Goal: Information Seeking & Learning: Find specific fact

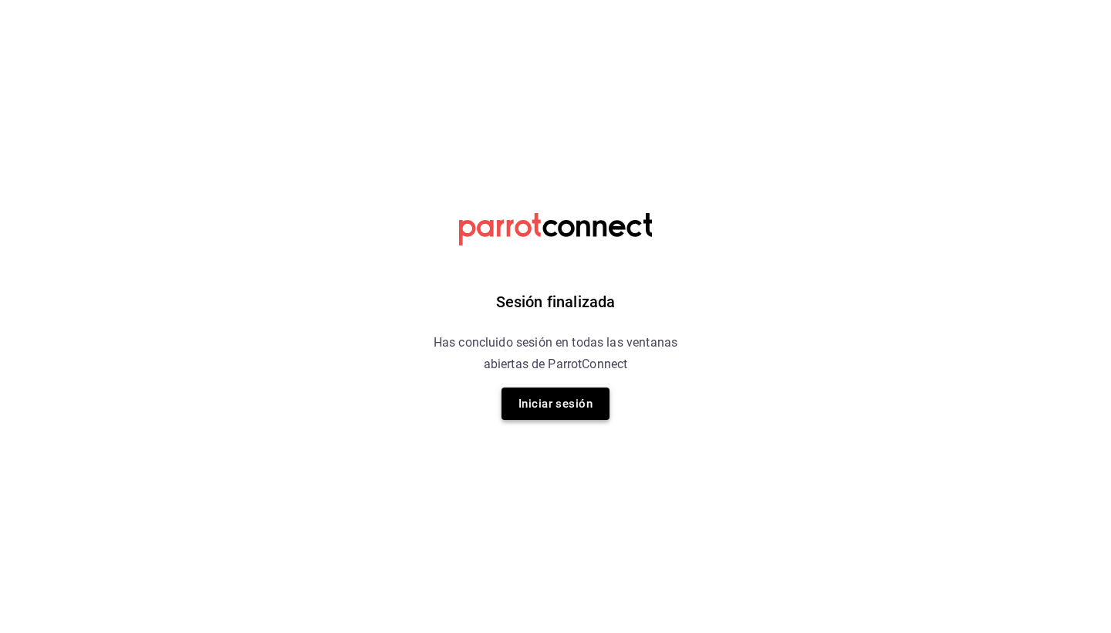
click at [579, 404] on button "Iniciar sesión" at bounding box center [555, 403] width 108 height 32
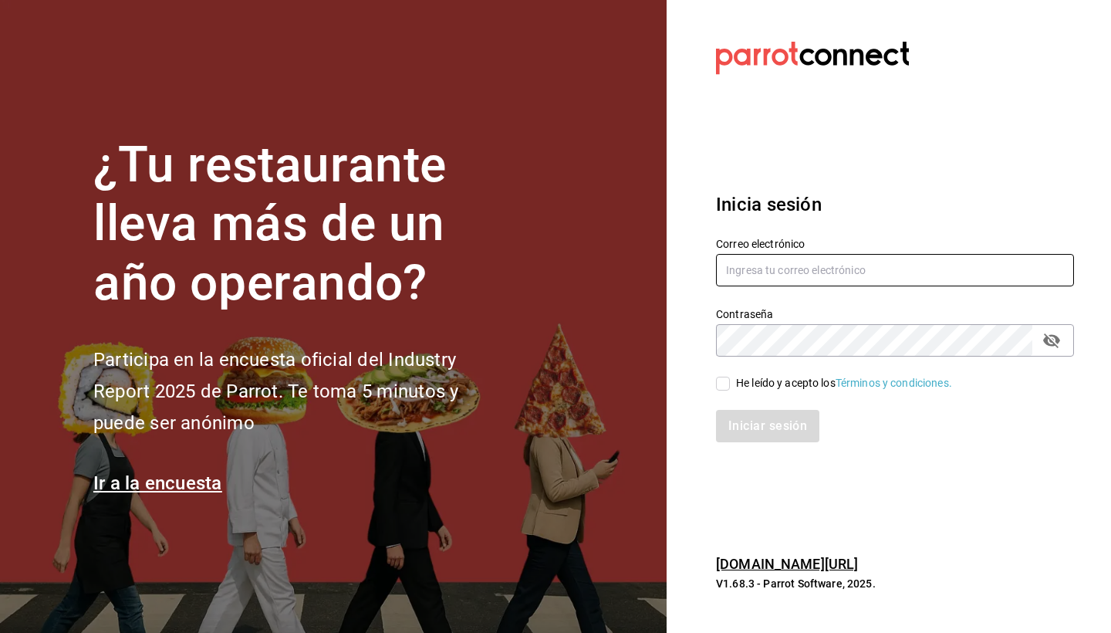
type input "[EMAIL_ADDRESS][DOMAIN_NAME]"
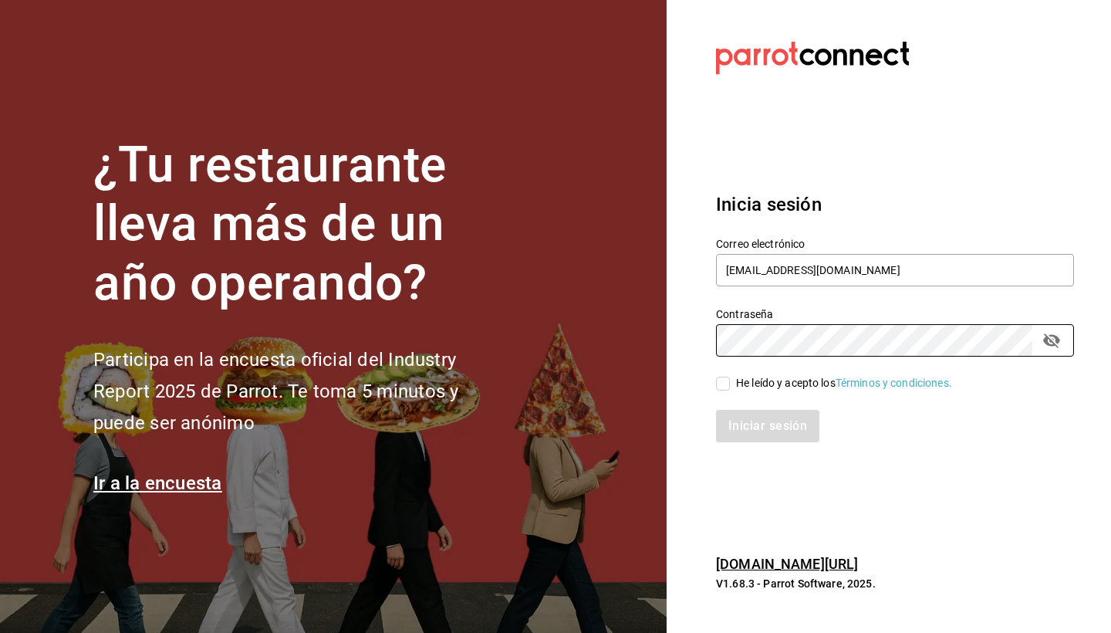
click at [722, 378] on input "He leído y acepto los Términos y condiciones." at bounding box center [723, 383] width 14 height 14
checkbox input "true"
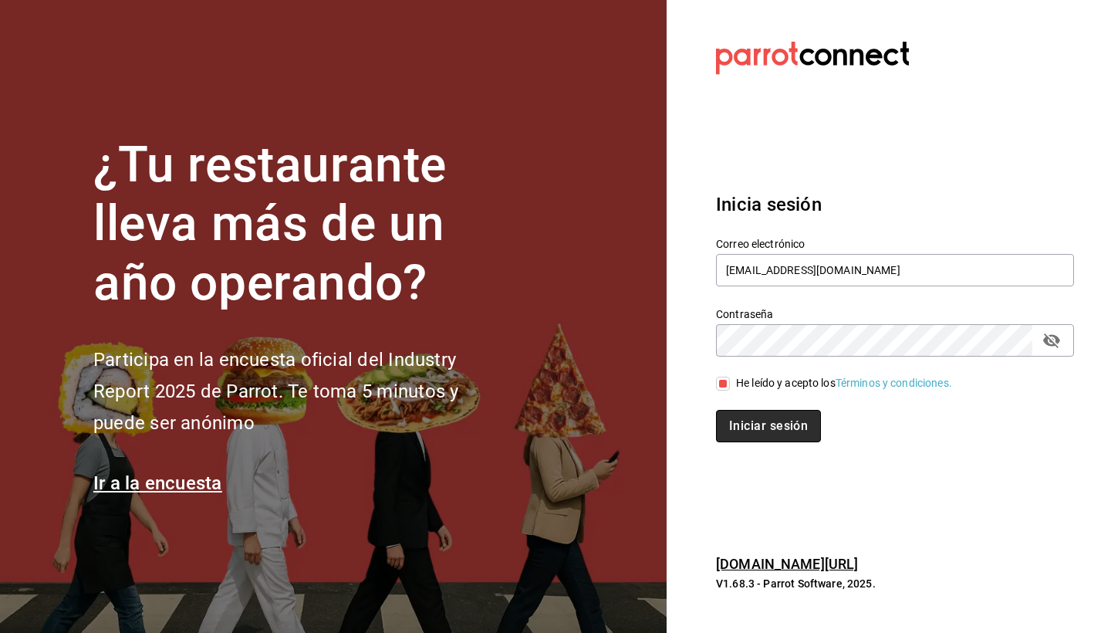
click at [772, 425] on button "Iniciar sesión" at bounding box center [768, 426] width 105 height 32
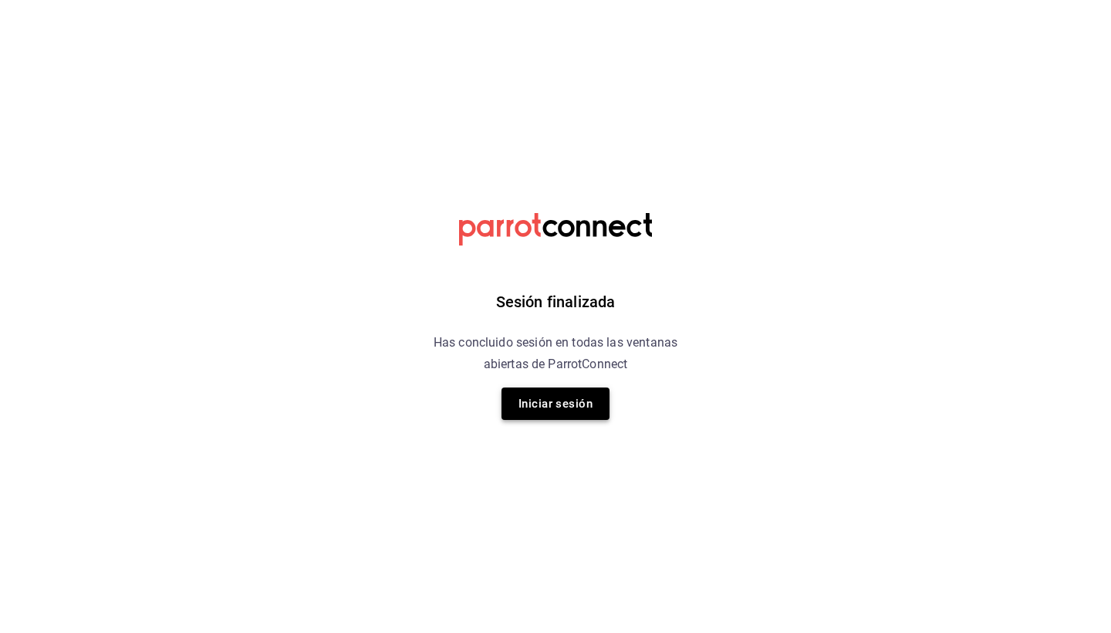
click at [545, 409] on button "Iniciar sesión" at bounding box center [555, 403] width 108 height 32
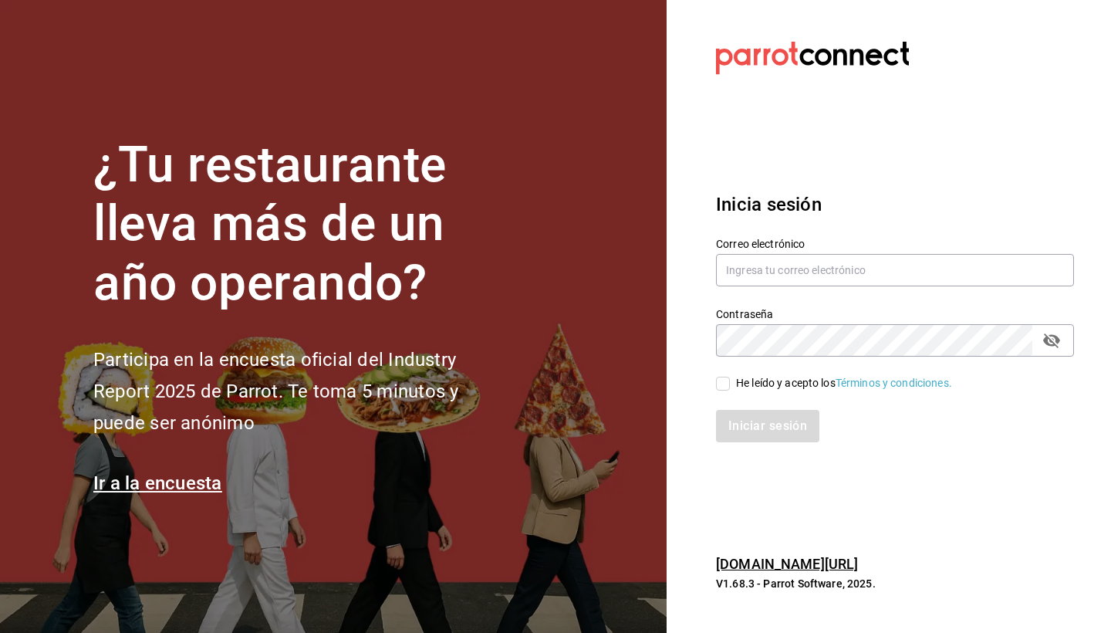
click at [744, 383] on div "He leído y acepto los Términos y condiciones." at bounding box center [844, 383] width 216 height 16
click at [730, 383] on input "He leído y acepto los Términos y condiciones." at bounding box center [723, 383] width 14 height 14
checkbox input "true"
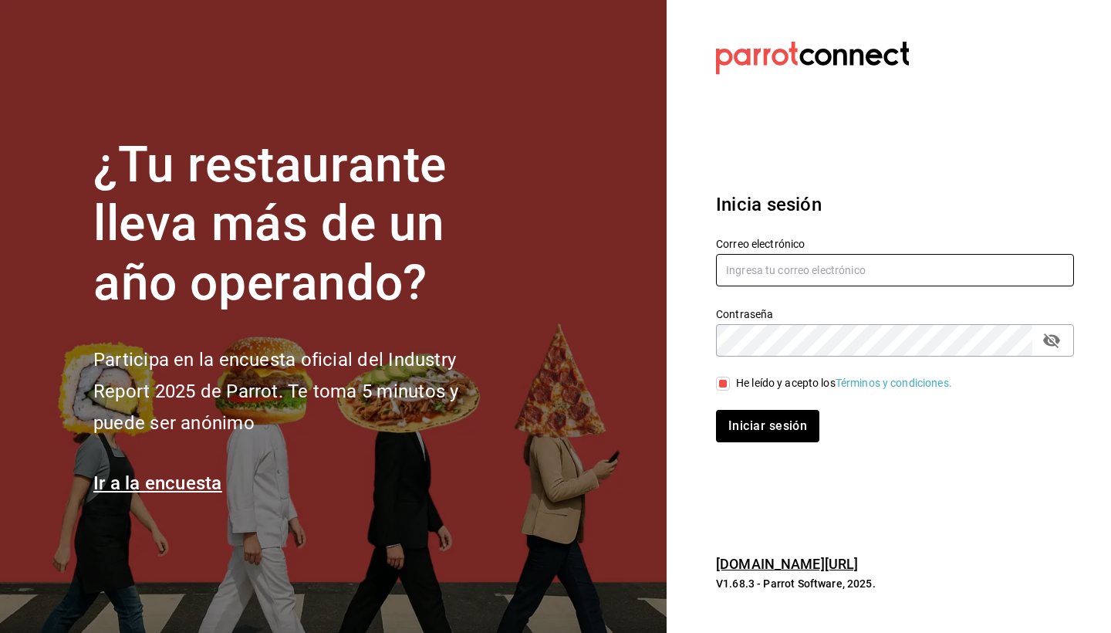
click at [787, 272] on input "text" at bounding box center [895, 270] width 358 height 32
type input "mario.nino@grupocosteno.com"
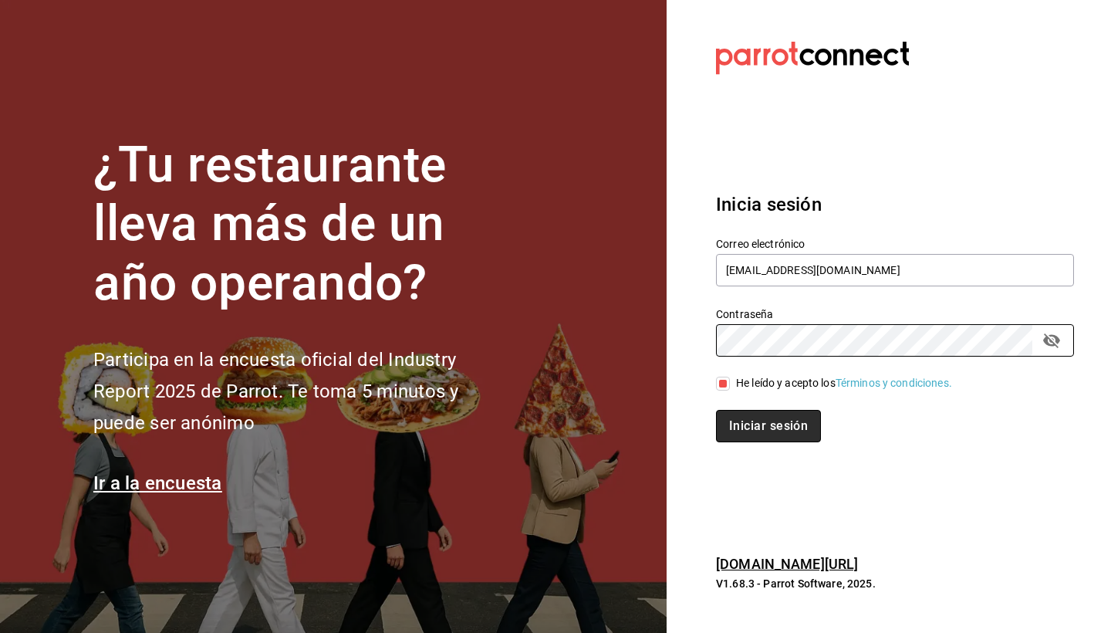
click at [778, 420] on button "Iniciar sesión" at bounding box center [768, 426] width 105 height 32
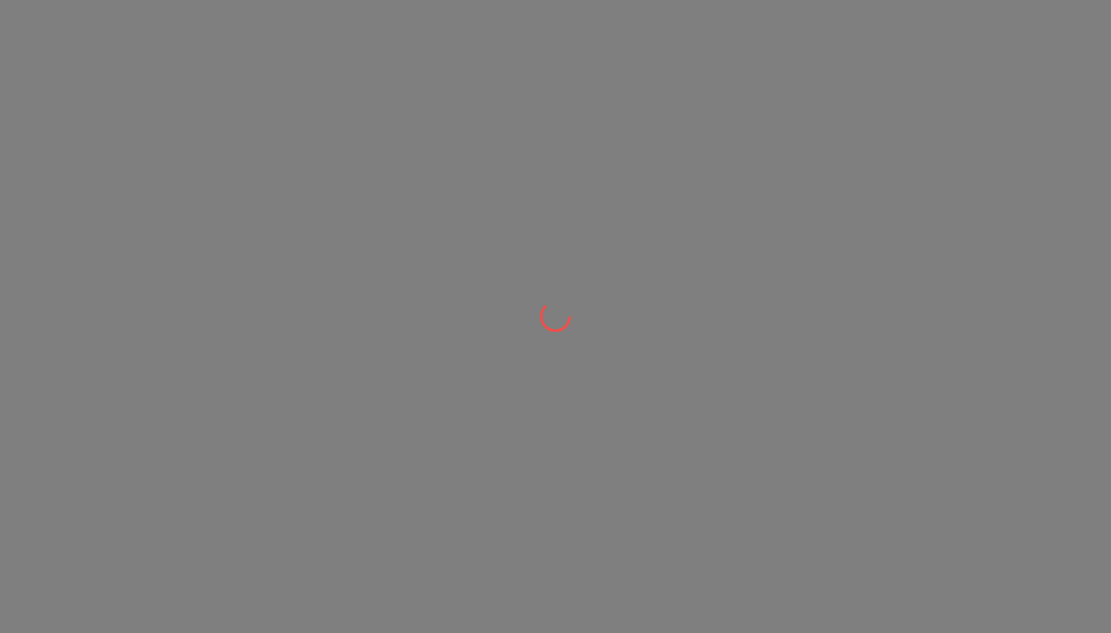
click at [558, 192] on div at bounding box center [555, 316] width 1111 height 633
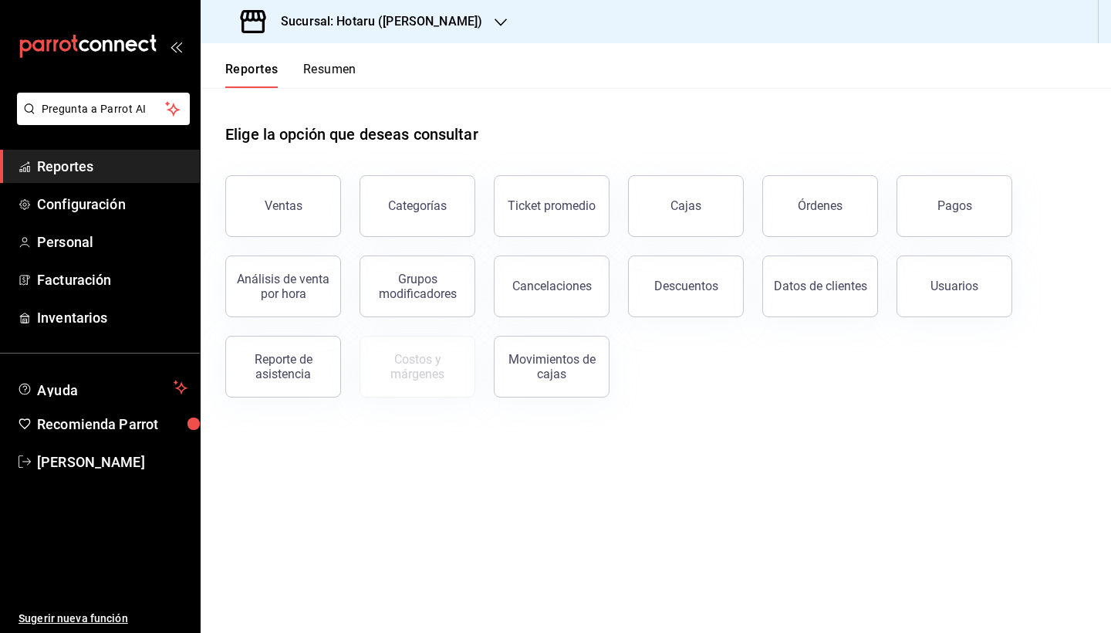
click at [432, 30] on div "Sucursal: Hotaru ([PERSON_NAME])" at bounding box center [363, 21] width 300 height 43
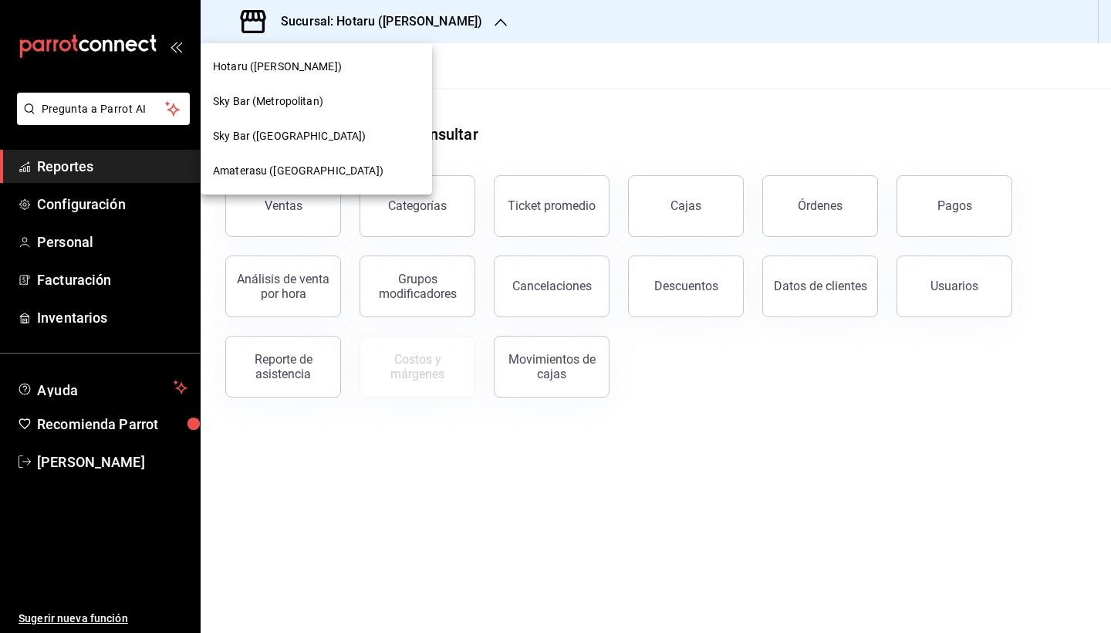
click at [292, 174] on span "Amaterasu ([GEOGRAPHIC_DATA])" at bounding box center [298, 171] width 170 height 16
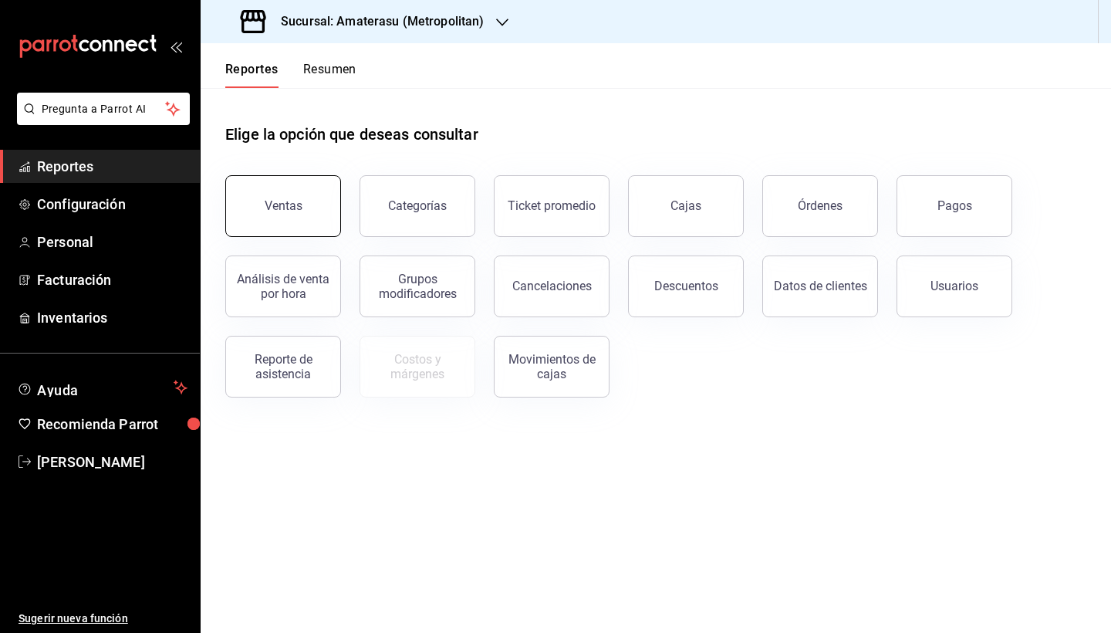
click at [306, 210] on button "Ventas" at bounding box center [283, 206] width 116 height 62
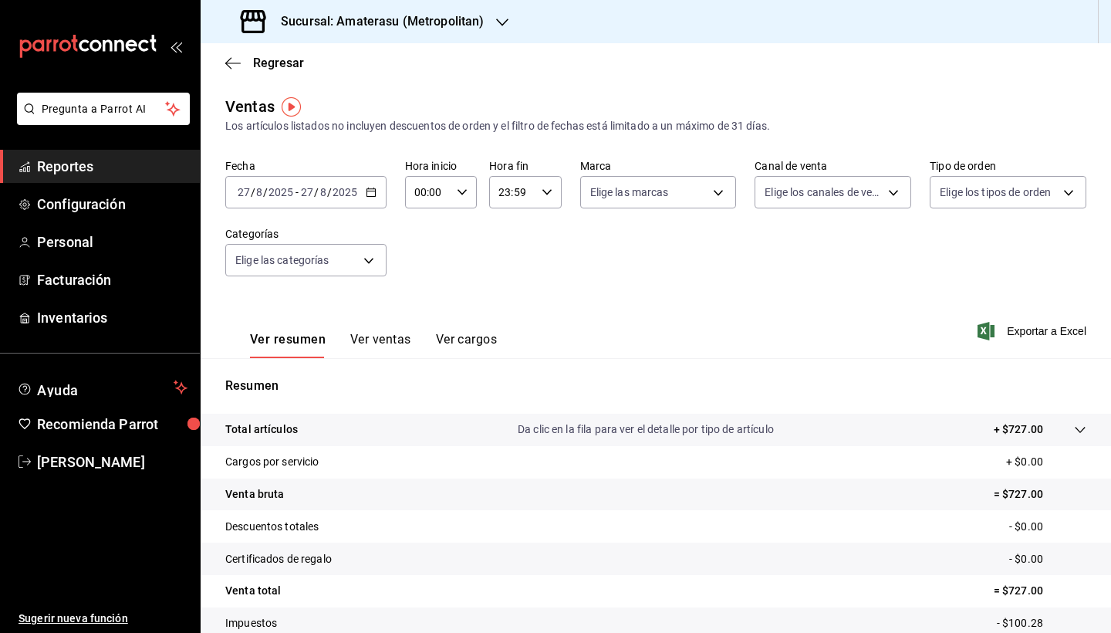
click at [362, 187] on div "[DATE] [DATE] - [DATE] [DATE]" at bounding box center [305, 192] width 161 height 32
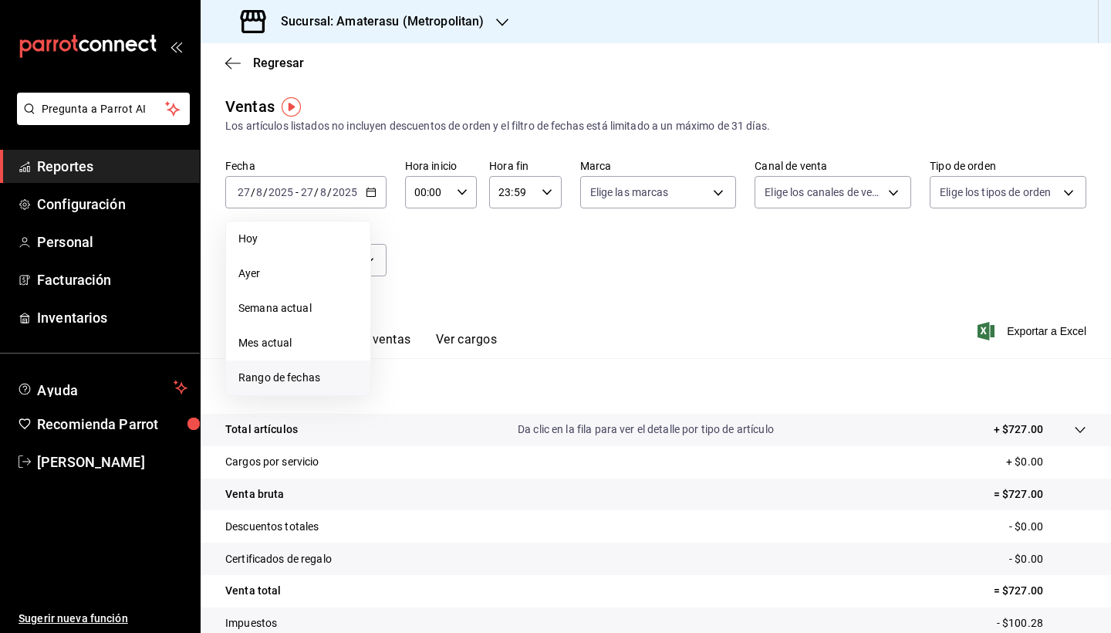
click at [299, 366] on li "Rango de fechas" at bounding box center [298, 377] width 144 height 35
click at [407, 396] on abbr "18" at bounding box center [403, 396] width 10 height 11
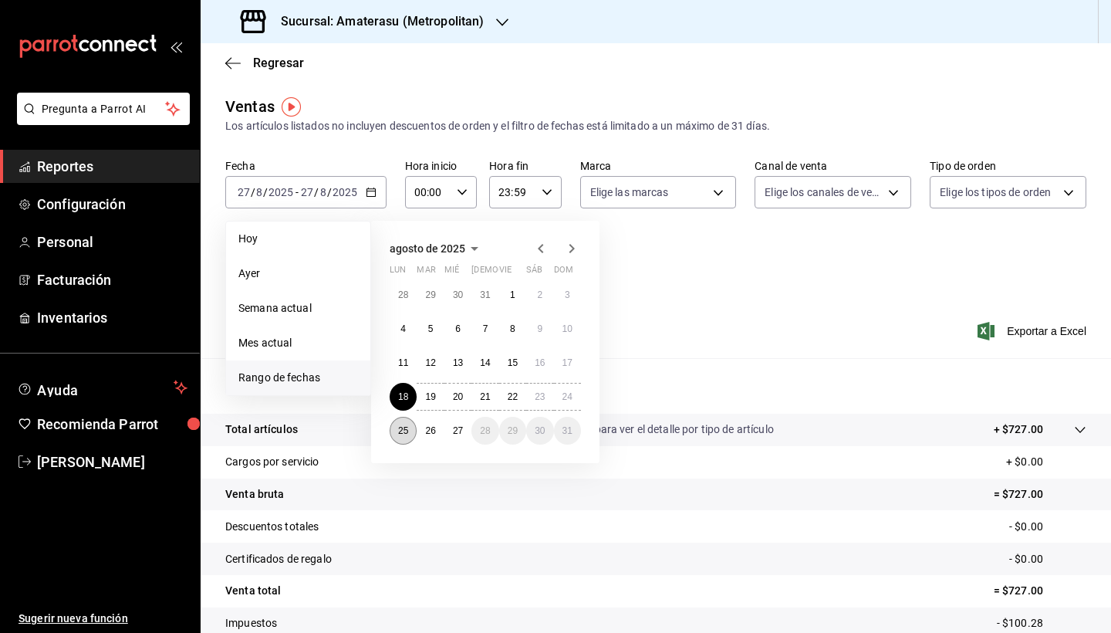
click at [403, 427] on abbr "25" at bounding box center [403, 430] width 10 height 11
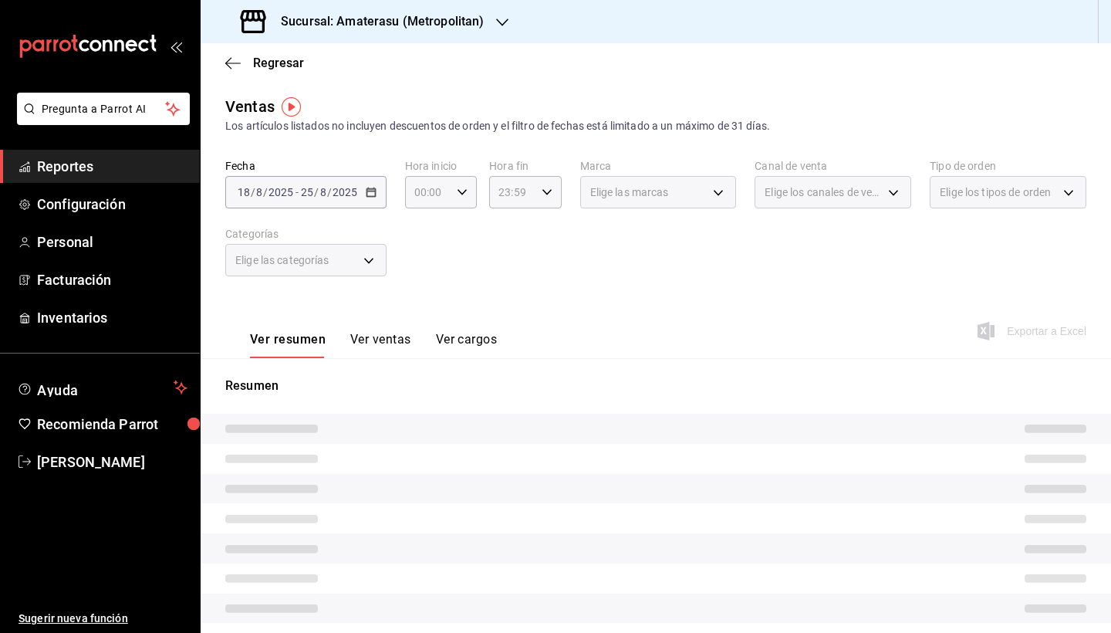
click at [452, 300] on div "Ver resumen Ver ventas Ver cargos Exportar a Excel" at bounding box center [656, 326] width 910 height 63
click at [437, 264] on div "Fecha [DATE] [DATE] - [DATE] [DATE] Hora inicio 00:00 Hora inicio Hora fin 23:5…" at bounding box center [655, 227] width 861 height 136
click at [472, 277] on div "Fecha [DATE] [DATE] - [DATE] [DATE] Hora inicio 00:00 Hora inicio Hora fin 23:5…" at bounding box center [655, 227] width 861 height 136
click at [525, 290] on div "Fecha [DATE] [DATE] - [DATE] [DATE] Hora inicio 00:00 Hora inicio Hora fin 23:5…" at bounding box center [655, 227] width 861 height 136
click at [423, 275] on div "Fecha [DATE] [DATE] - [DATE] [DATE] Hora inicio 00:00 Hora inicio Hora fin 23:5…" at bounding box center [655, 227] width 861 height 136
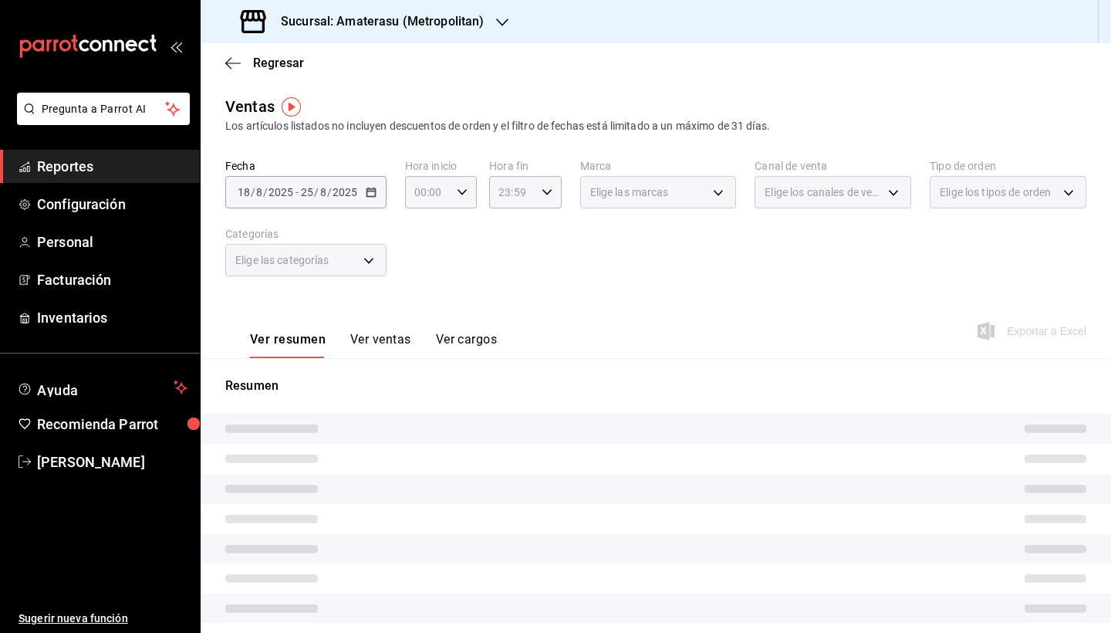
click at [370, 203] on div "[DATE] [DATE] - [DATE] [DATE]" at bounding box center [305, 192] width 161 height 32
click at [454, 259] on div "Fecha [DATE] [DATE] - [DATE] [DATE] Hora inicio 00:00 Hora inicio Hora fin 23:5…" at bounding box center [655, 227] width 861 height 136
click at [511, 292] on div "Fecha [DATE] [DATE] - [DATE] [DATE] Hora inicio 00:00 Hora inicio Hora fin 23:5…" at bounding box center [655, 227] width 861 height 136
click at [508, 292] on div "Fecha [DATE] [DATE] - [DATE] [DATE] Hora inicio 00:00 Hora inicio Hora fin 23:5…" at bounding box center [655, 227] width 861 height 136
click at [504, 292] on div "Fecha [DATE] [DATE] - [DATE] [DATE] Hora inicio 00:00 Hora inicio Hora fin 23:5…" at bounding box center [655, 227] width 861 height 136
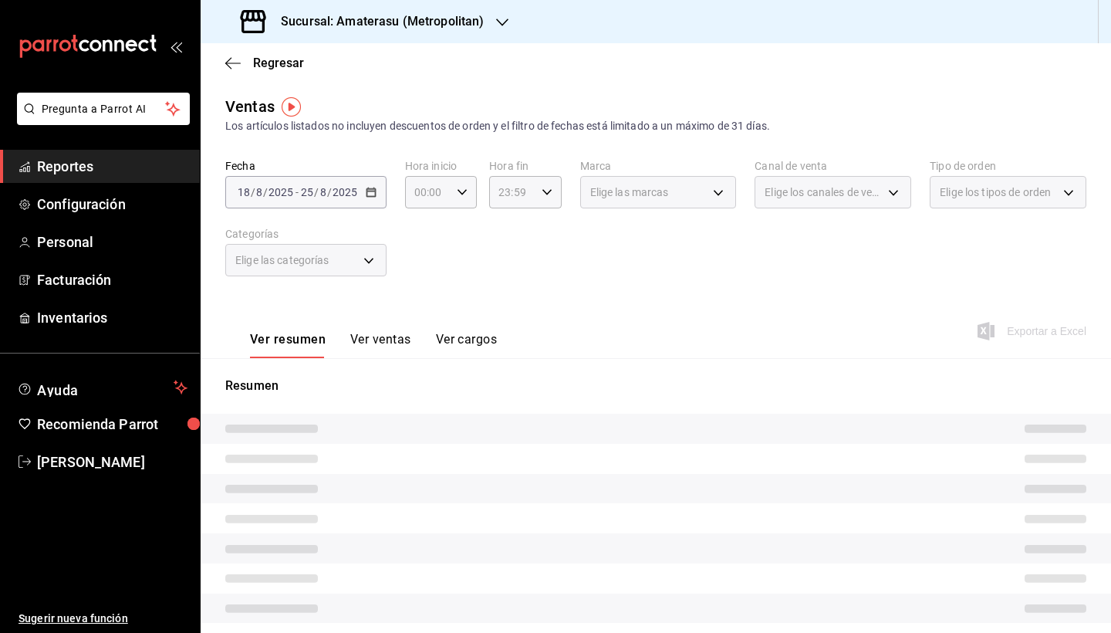
click at [504, 292] on div "Fecha [DATE] [DATE] - [DATE] [DATE] Hora inicio 00:00 Hora inicio Hora fin 23:5…" at bounding box center [655, 227] width 861 height 136
click at [528, 296] on div "Ver resumen Ver ventas Ver cargos Exportar a Excel" at bounding box center [656, 326] width 910 height 63
click at [527, 309] on div "Ver resumen Ver ventas Ver cargos Exportar a Excel" at bounding box center [656, 326] width 910 height 63
click at [526, 309] on div "Ver resumen Ver ventas Ver cargos Exportar a Excel" at bounding box center [656, 326] width 910 height 63
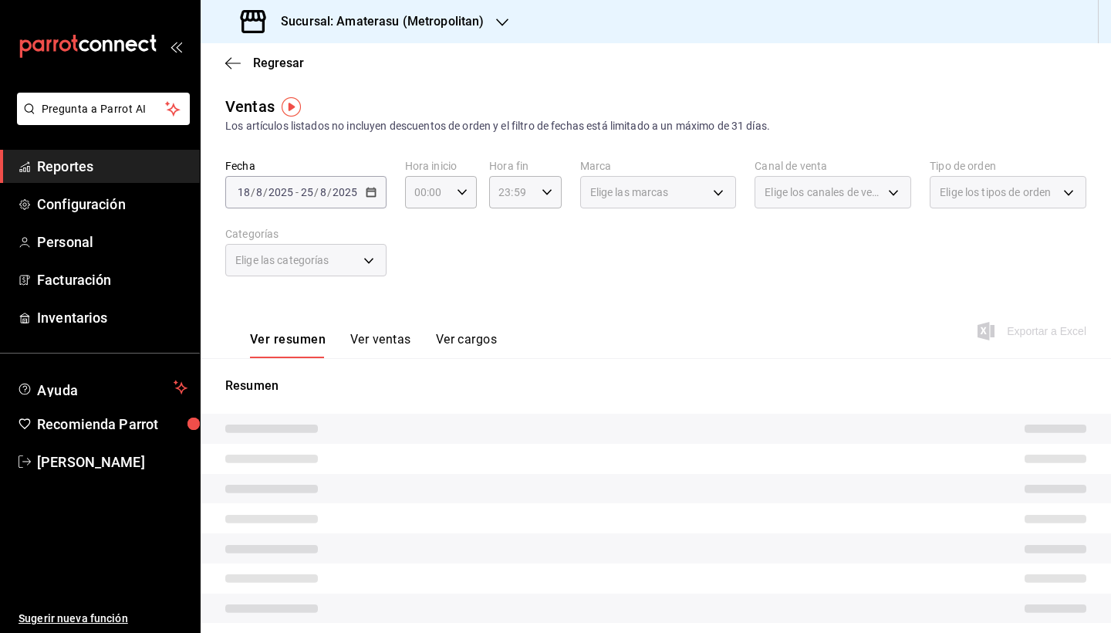
click at [548, 291] on div "Fecha [DATE] [DATE] - [DATE] [DATE] Hora inicio 00:00 Hora inicio Hora fin 23:5…" at bounding box center [655, 227] width 861 height 136
click at [536, 267] on div "Fecha [DATE] [DATE] - [DATE] [DATE] Hora inicio 00:00 Hora inicio Hora fin 23:5…" at bounding box center [655, 227] width 861 height 136
click at [617, 283] on div "Fecha [DATE] [DATE] - [DATE] [DATE] Hora inicio 00:00 Hora inicio Hora fin 23:5…" at bounding box center [655, 227] width 861 height 136
click at [716, 282] on div "Fecha [DATE] [DATE] - [DATE] [DATE] Hora inicio 00:00 Hora inicio Hora fin 23:5…" at bounding box center [655, 227] width 861 height 136
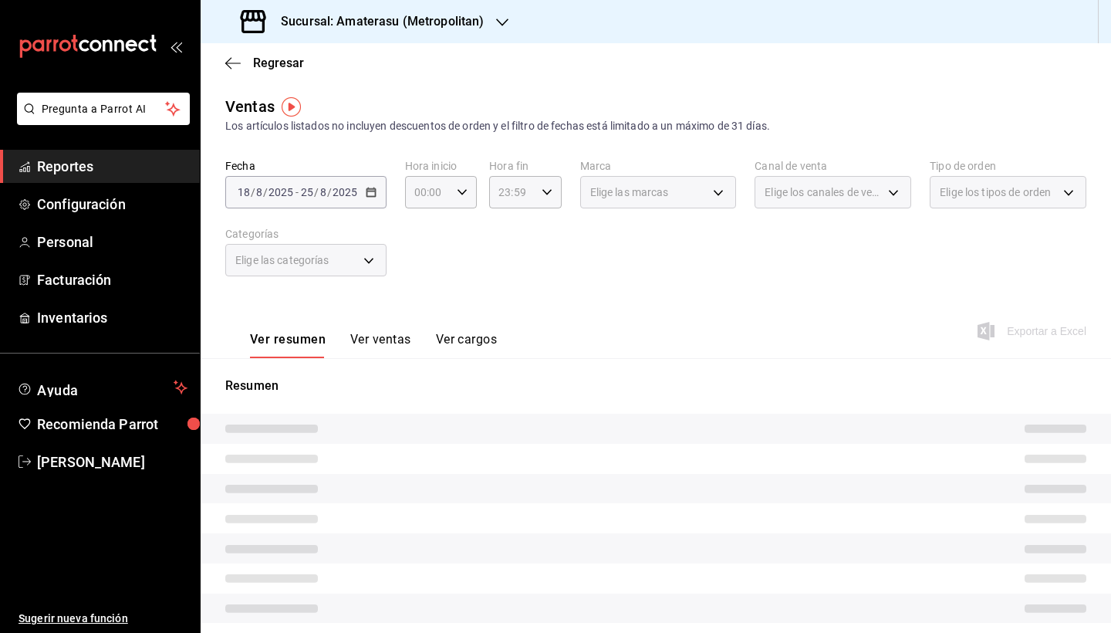
click at [576, 268] on div "Fecha [DATE] [DATE] - [DATE] [DATE] Hora inicio 00:00 Hora inicio Hora fin 23:5…" at bounding box center [655, 227] width 861 height 136
click at [579, 250] on div "Fecha [DATE] [DATE] - [DATE] [DATE] Hora inicio 00:00 Hora inicio Hora fin 23:5…" at bounding box center [655, 227] width 861 height 136
click at [693, 305] on div "Ver resumen Ver ventas Ver cargos Exportar a Excel" at bounding box center [656, 326] width 910 height 63
click at [575, 282] on div "Fecha [DATE] [DATE] - [DATE] [DATE] Hora inicio 00:00 Hora inicio Hora fin 23:5…" at bounding box center [655, 227] width 861 height 136
click at [555, 271] on div "Fecha [DATE] [DATE] - [DATE] [DATE] Hora inicio 00:00 Hora inicio Hora fin 23:5…" at bounding box center [655, 227] width 861 height 136
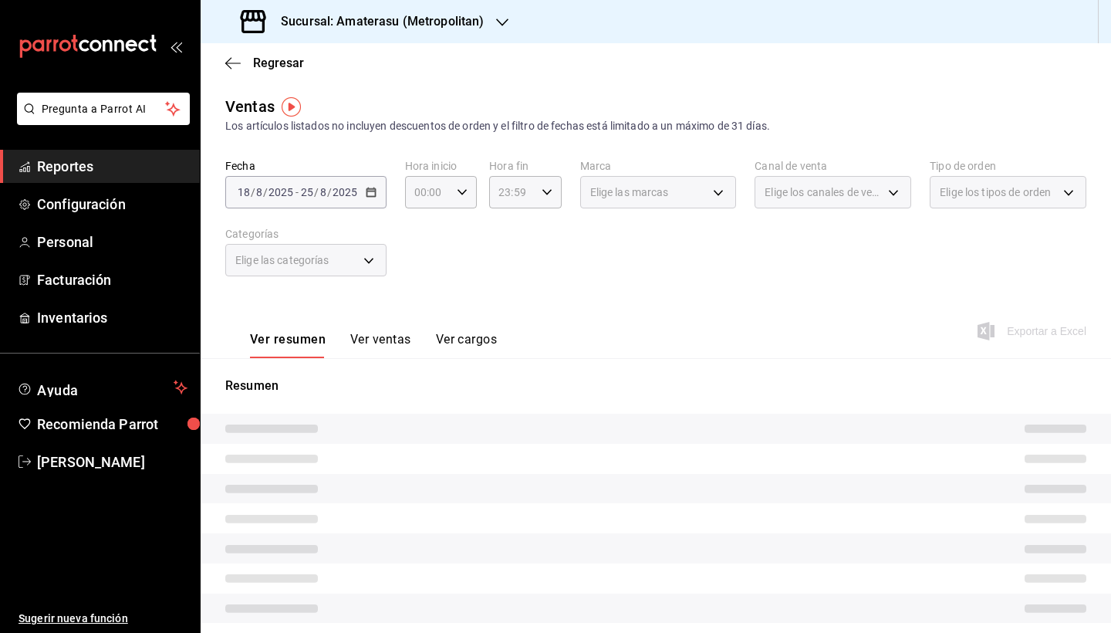
click at [555, 271] on div "Fecha [DATE] [DATE] - [DATE] [DATE] Hora inicio 00:00 Hora inicio Hora fin 23:5…" at bounding box center [655, 227] width 861 height 136
click at [733, 311] on div "Ver resumen Ver ventas Ver cargos Exportar a Excel" at bounding box center [656, 326] width 910 height 63
click at [728, 274] on div "Fecha [DATE] [DATE] - [DATE] [DATE] Hora inicio 00:00 Hora inicio Hora fin 23:5…" at bounding box center [655, 227] width 861 height 136
click at [621, 265] on div "Fecha [DATE] [DATE] - [DATE] [DATE] Hora inicio 00:00 Hora inicio Hora fin 23:5…" at bounding box center [655, 227] width 861 height 136
click at [539, 328] on div "Ver resumen Ver ventas Ver cargos Exportar a Excel" at bounding box center [656, 326] width 910 height 63
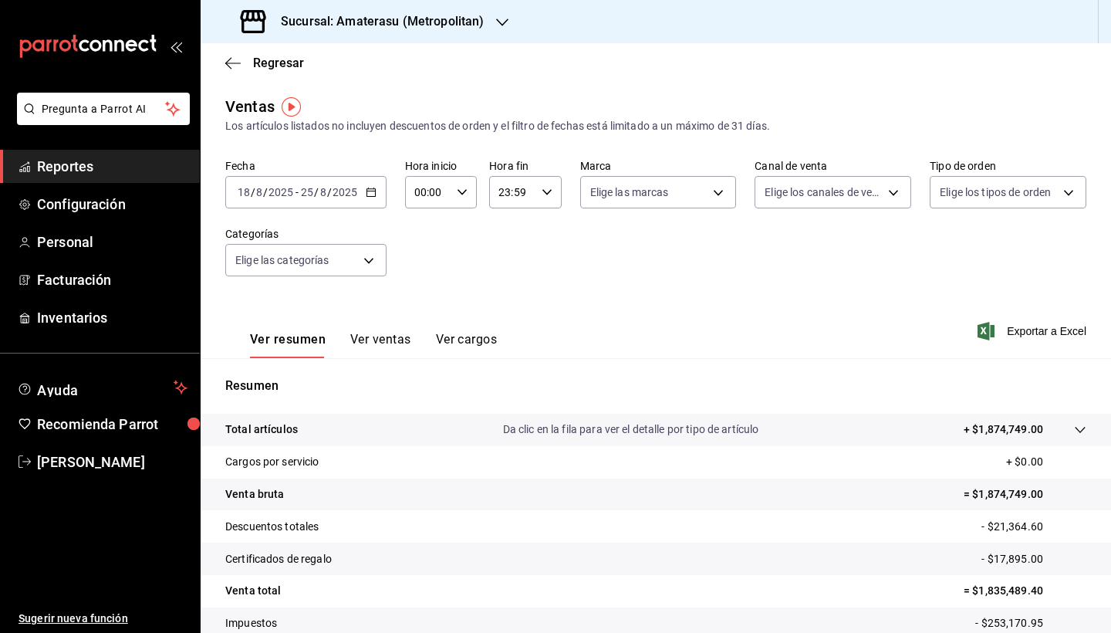
click at [528, 286] on div "Fecha [DATE] [DATE] - [DATE] [DATE] Hora inicio 00:00 Hora inicio Hora fin 23:5…" at bounding box center [655, 227] width 861 height 136
click at [599, 316] on div "Ver resumen Ver ventas Ver cargos Exportar a Excel" at bounding box center [656, 326] width 910 height 63
click at [602, 312] on div "Ver resumen Ver ventas Ver cargos Exportar a Excel" at bounding box center [656, 326] width 910 height 63
click at [602, 310] on div "Ver resumen Ver ventas Ver cargos Exportar a Excel" at bounding box center [656, 326] width 910 height 63
click at [548, 319] on div "Ver resumen Ver ventas Ver cargos Exportar a Excel" at bounding box center [656, 326] width 910 height 63
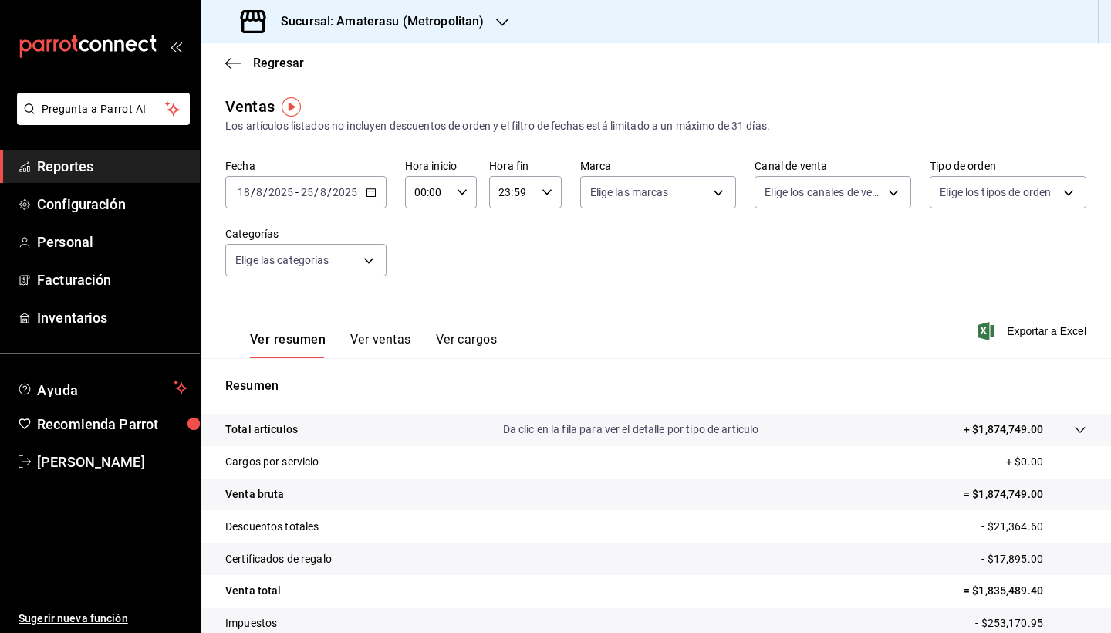
click at [374, 193] on \(Stroke\) "button" at bounding box center [370, 192] width 9 height 8
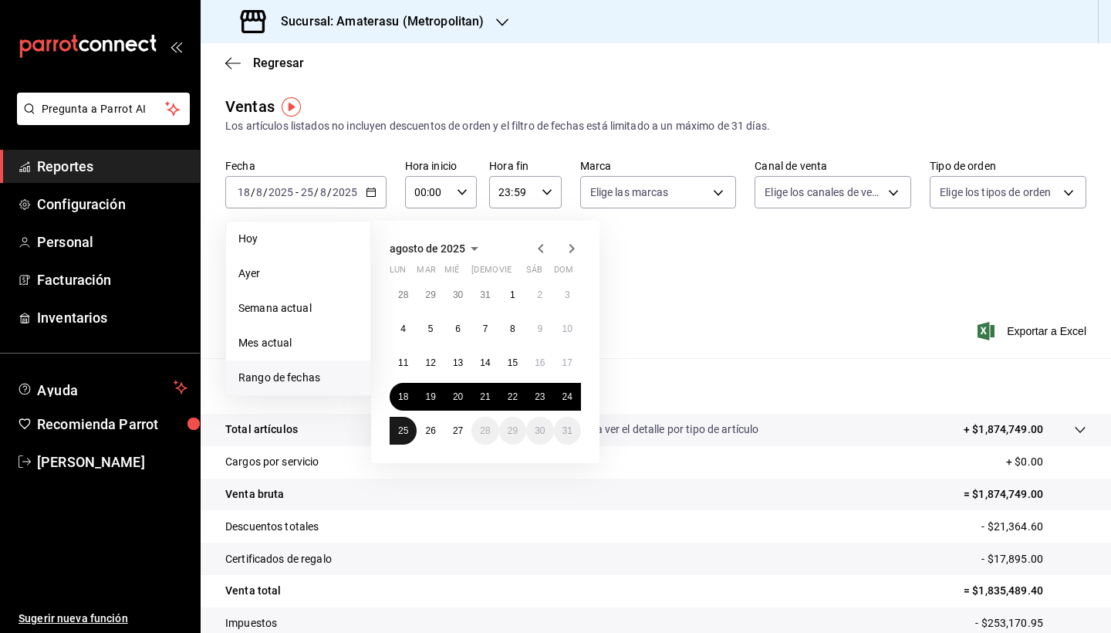
click at [406, 430] on abbr "25" at bounding box center [403, 430] width 10 height 11
click at [458, 430] on abbr "27" at bounding box center [458, 430] width 10 height 11
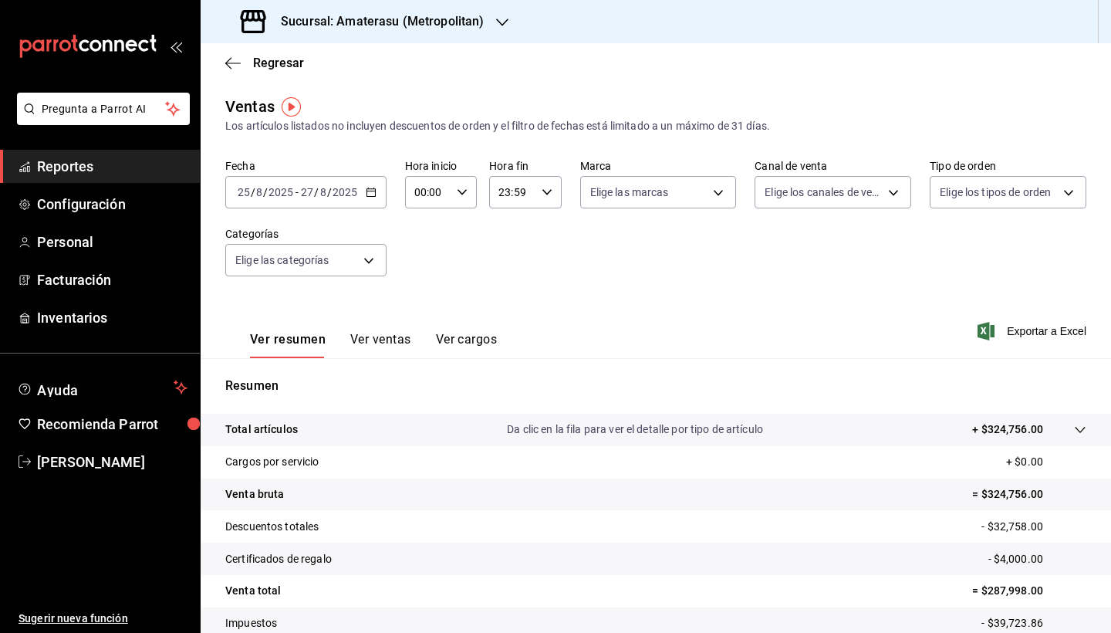
click at [460, 190] on icon "button" at bounding box center [462, 192] width 11 height 11
click at [420, 299] on span "05" at bounding box center [421, 293] width 11 height 12
type input "05:00"
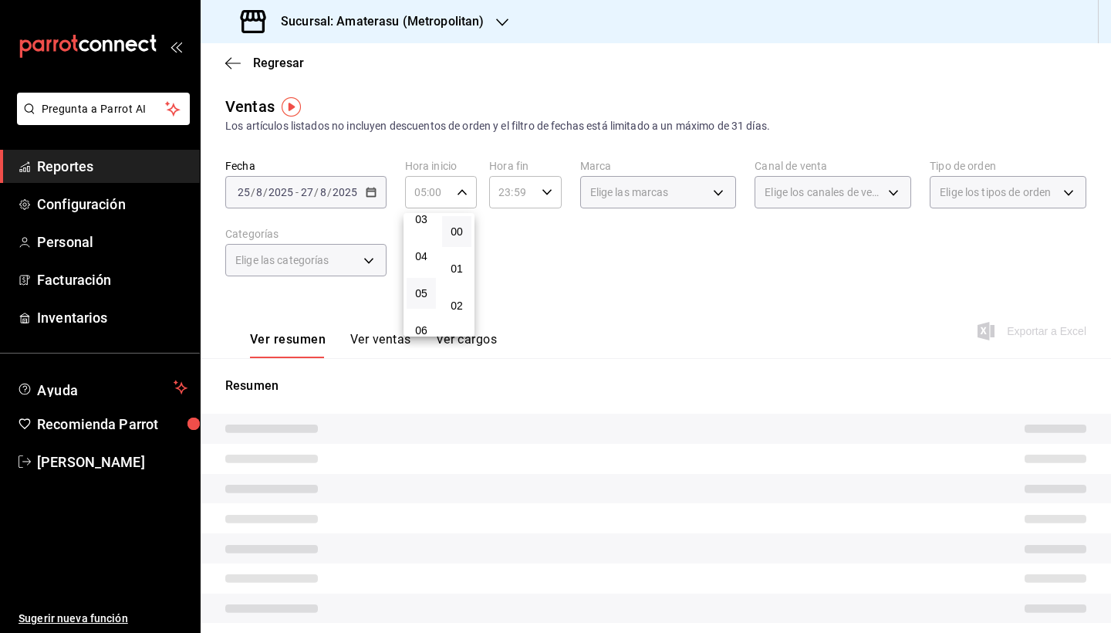
click at [545, 209] on div at bounding box center [555, 316] width 1111 height 633
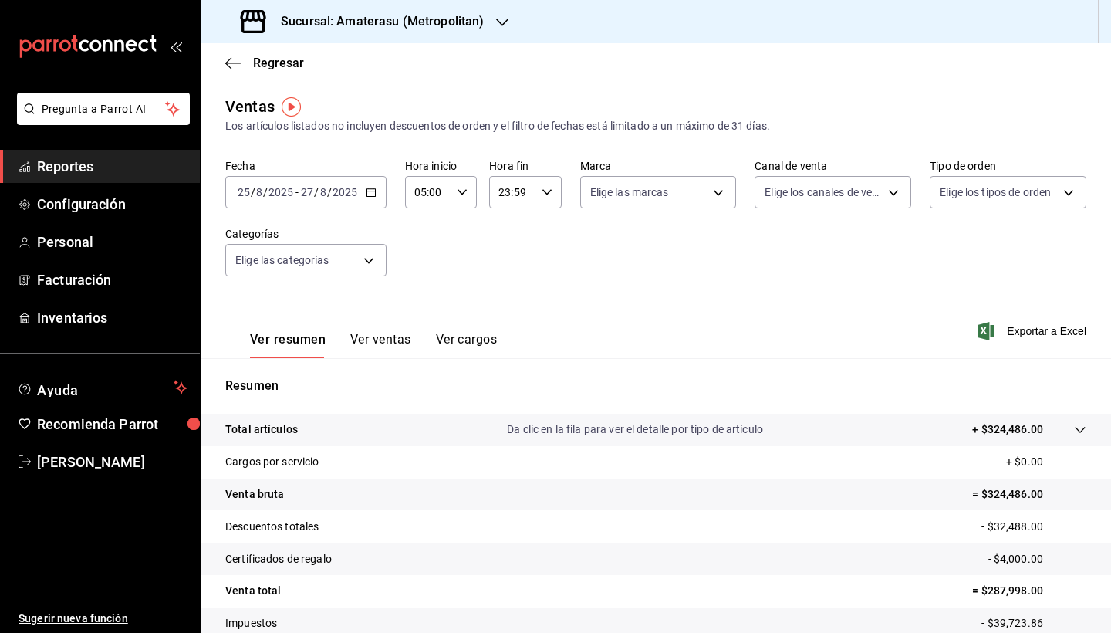
click at [549, 184] on div "23:59 Hora fin" at bounding box center [525, 192] width 72 height 32
click at [503, 288] on span "05" at bounding box center [504, 290] width 11 height 12
click at [542, 228] on span "00" at bounding box center [540, 231] width 11 height 12
type input "05:00"
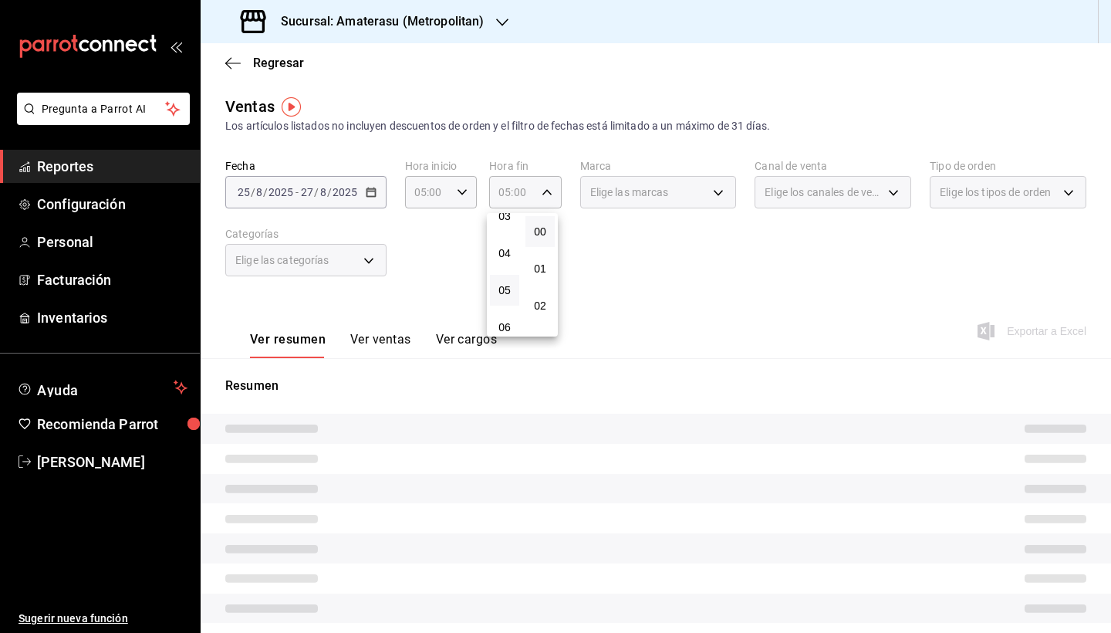
click at [679, 289] on div at bounding box center [555, 316] width 1111 height 633
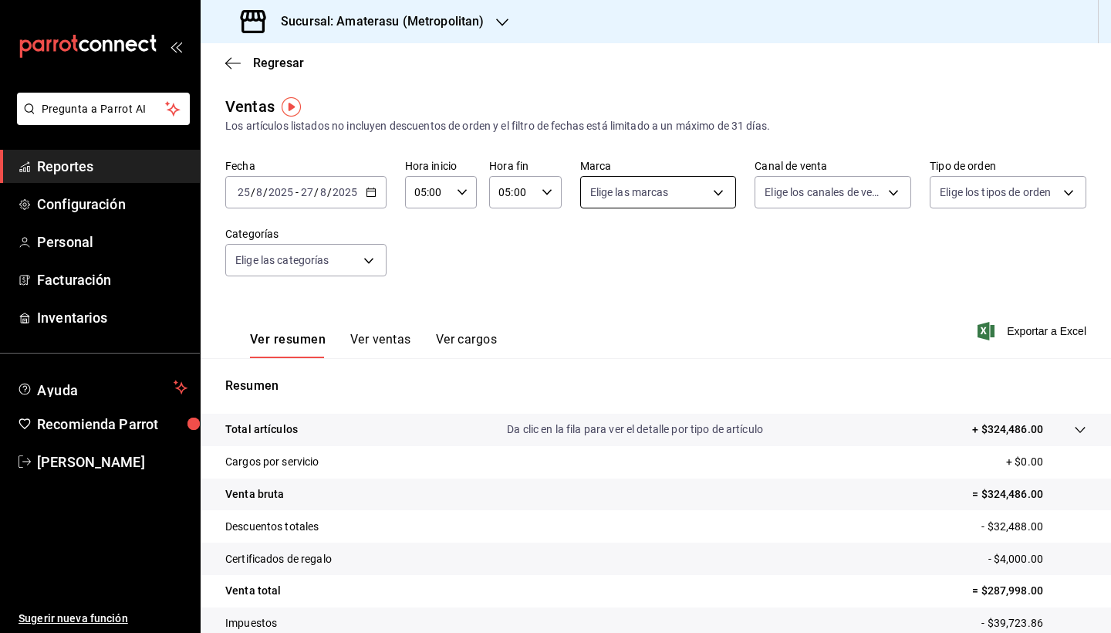
click at [714, 193] on body "Pregunta a Parrot AI Reportes Configuración Personal Facturación Inventarios Ay…" at bounding box center [555, 316] width 1111 height 633
click at [593, 338] on input "checkbox" at bounding box center [593, 339] width 14 height 14
checkbox input "true"
type input "f3afaab8-8c3d-4e49-a299-af9bdf6027b2"
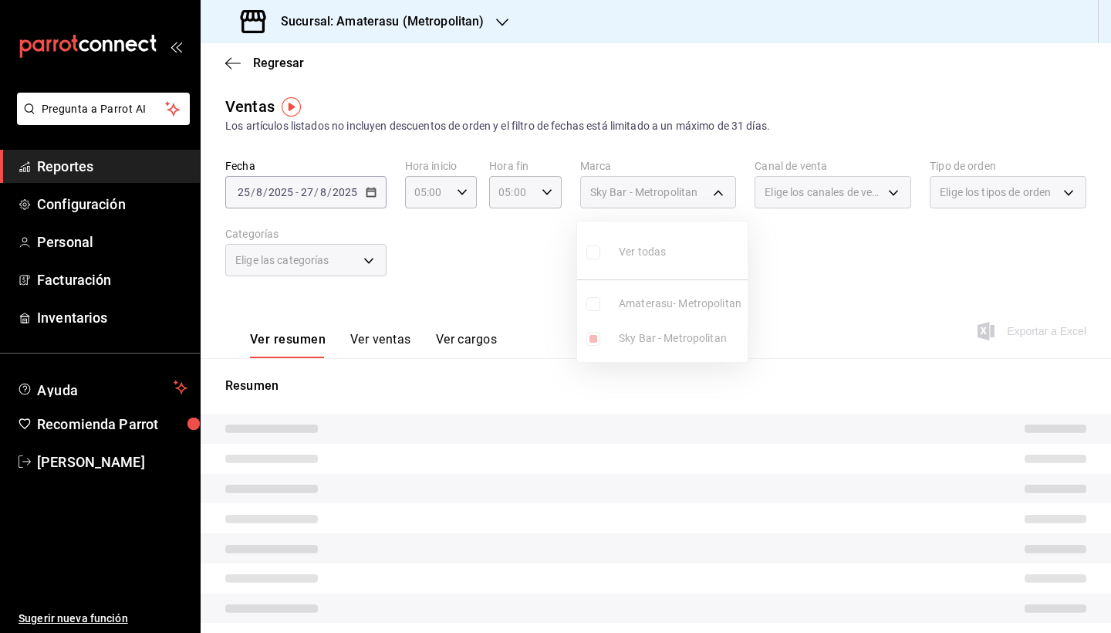
click at [724, 403] on div at bounding box center [555, 316] width 1111 height 633
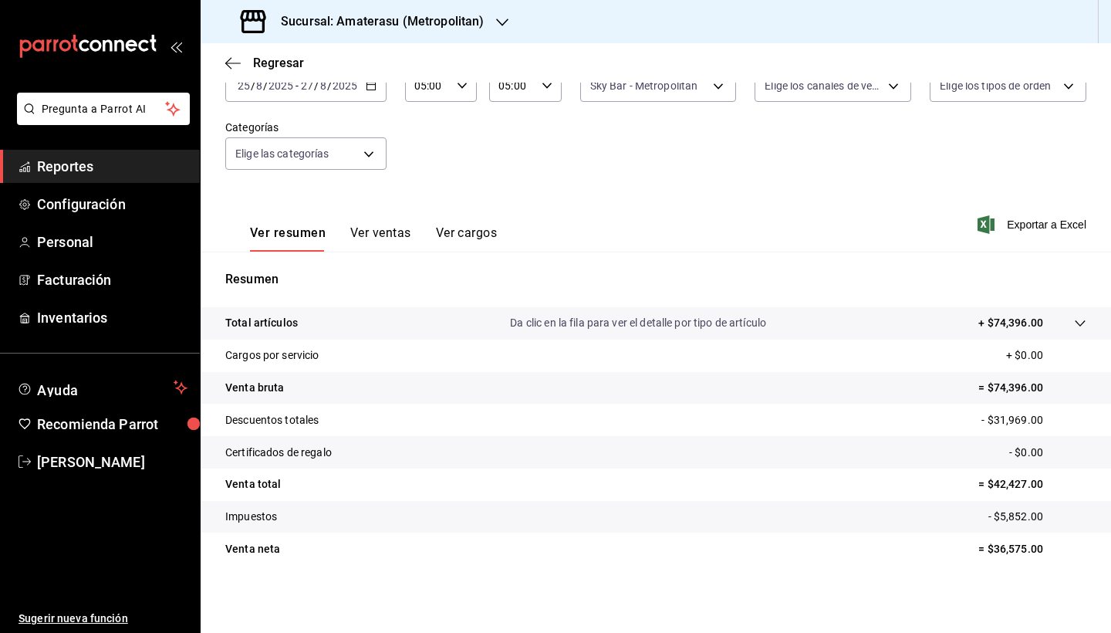
scroll to position [106, 0]
click at [984, 550] on p "= $36,575.00" at bounding box center [1032, 549] width 108 height 16
drag, startPoint x: 984, startPoint y: 550, endPoint x: 1025, endPoint y: 558, distance: 42.4
click at [1037, 552] on p "= $36,575.00" at bounding box center [1032, 549] width 108 height 16
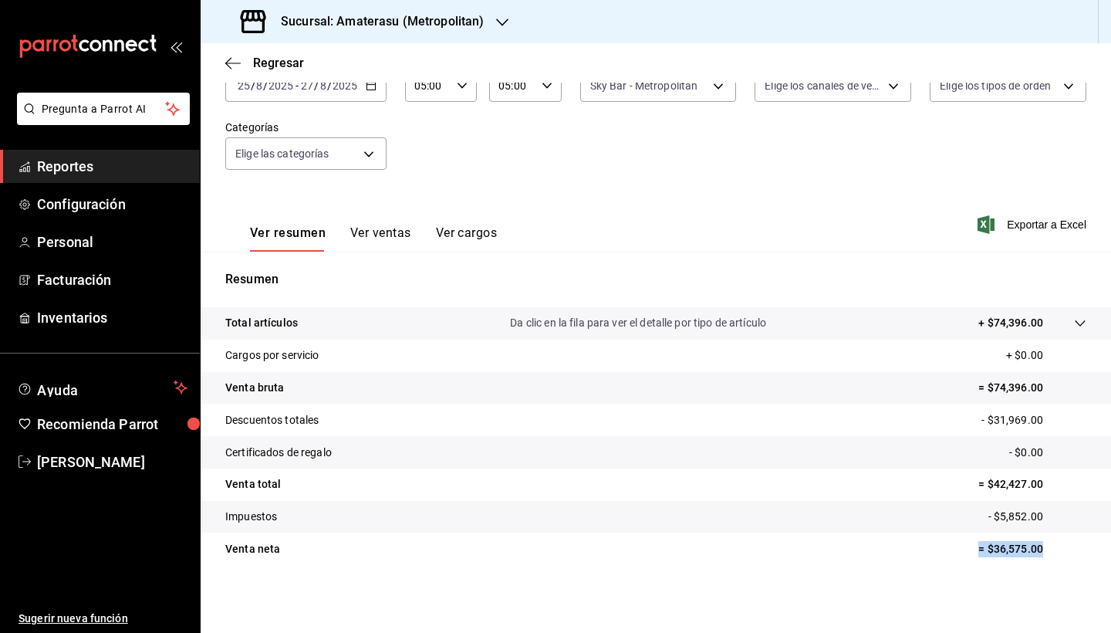
click at [1025, 558] on tr "Venta neta = $36,575.00" at bounding box center [656, 548] width 910 height 32
drag, startPoint x: 988, startPoint y: 549, endPoint x: 1043, endPoint y: 549, distance: 54.8
click at [1043, 549] on p "= $36,575.00" at bounding box center [1032, 549] width 108 height 16
copy p "36,575.00"
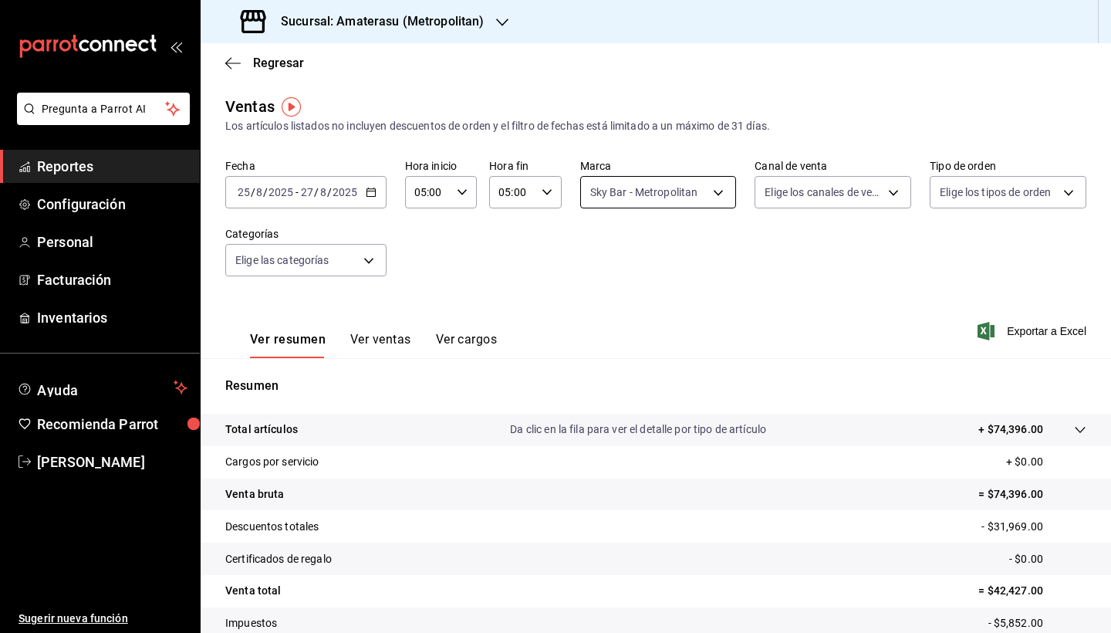
click at [711, 187] on body "Pregunta a Parrot AI Reportes Configuración Personal Facturación Inventarios Ay…" at bounding box center [555, 316] width 1111 height 633
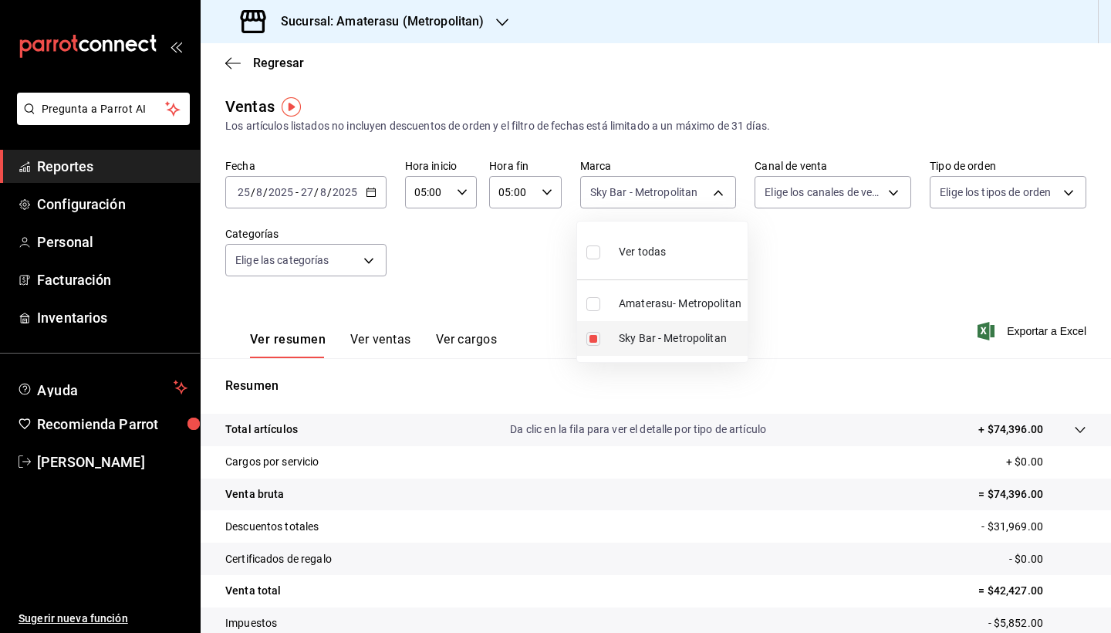
click at [592, 340] on input "checkbox" at bounding box center [593, 339] width 14 height 14
checkbox input "false"
click at [594, 305] on input "checkbox" at bounding box center [593, 304] width 14 height 14
checkbox input "true"
type input "e4cd7fcb-d45b-43ae-a99f-ad4ccfcd9032"
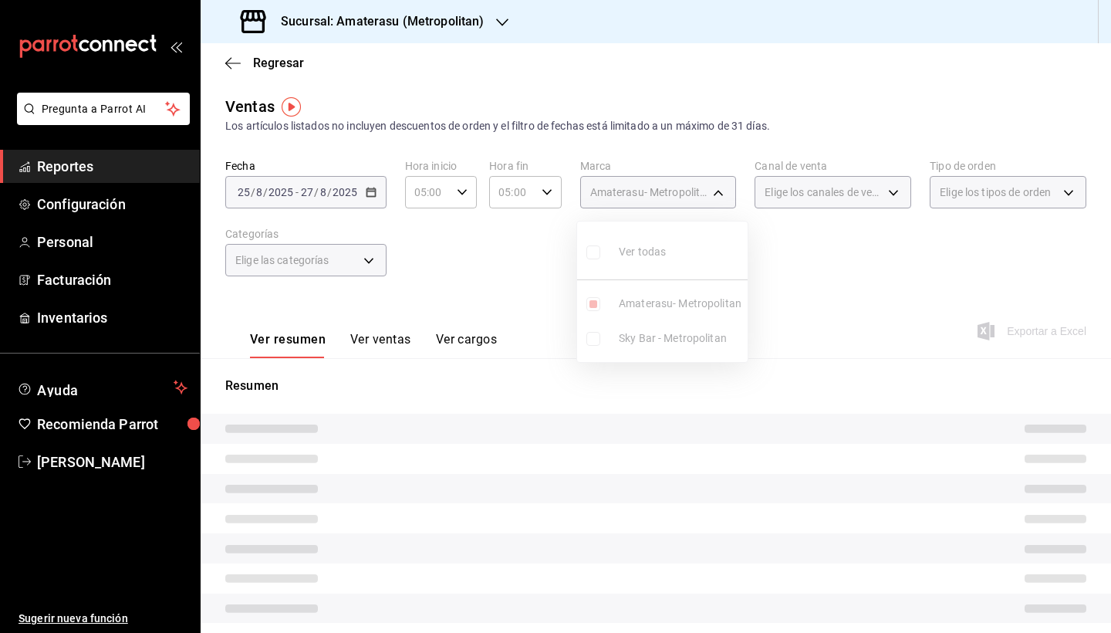
click at [765, 462] on div at bounding box center [555, 316] width 1111 height 633
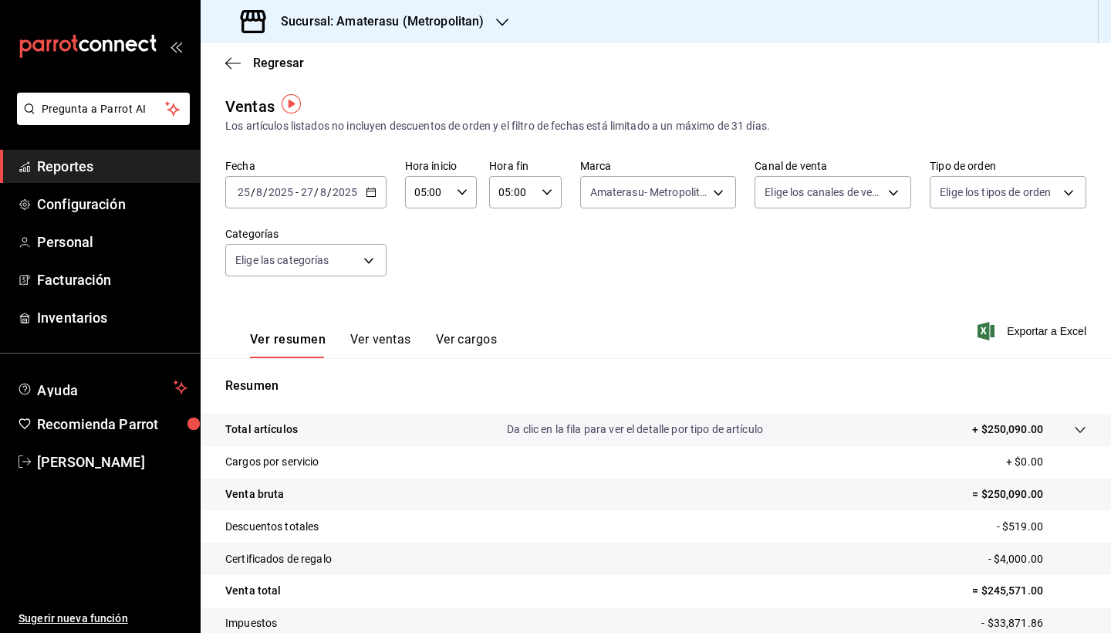
scroll to position [106, 0]
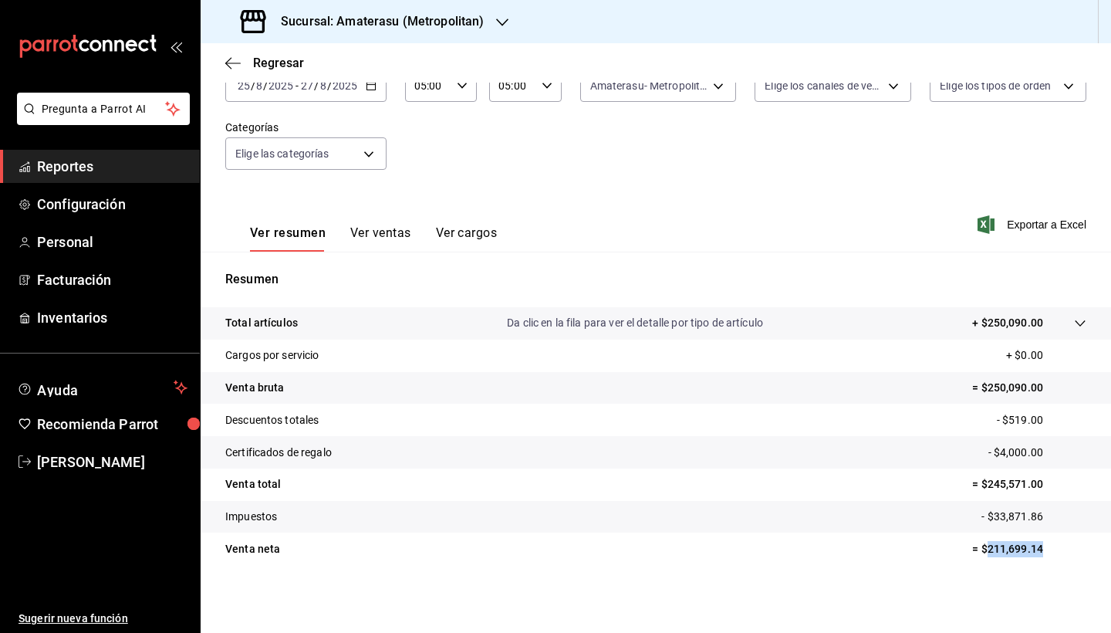
drag, startPoint x: 975, startPoint y: 549, endPoint x: 1037, endPoint y: 548, distance: 61.7
click at [1037, 548] on p "= $211,699.14" at bounding box center [1029, 549] width 114 height 16
copy p "211,699.14"
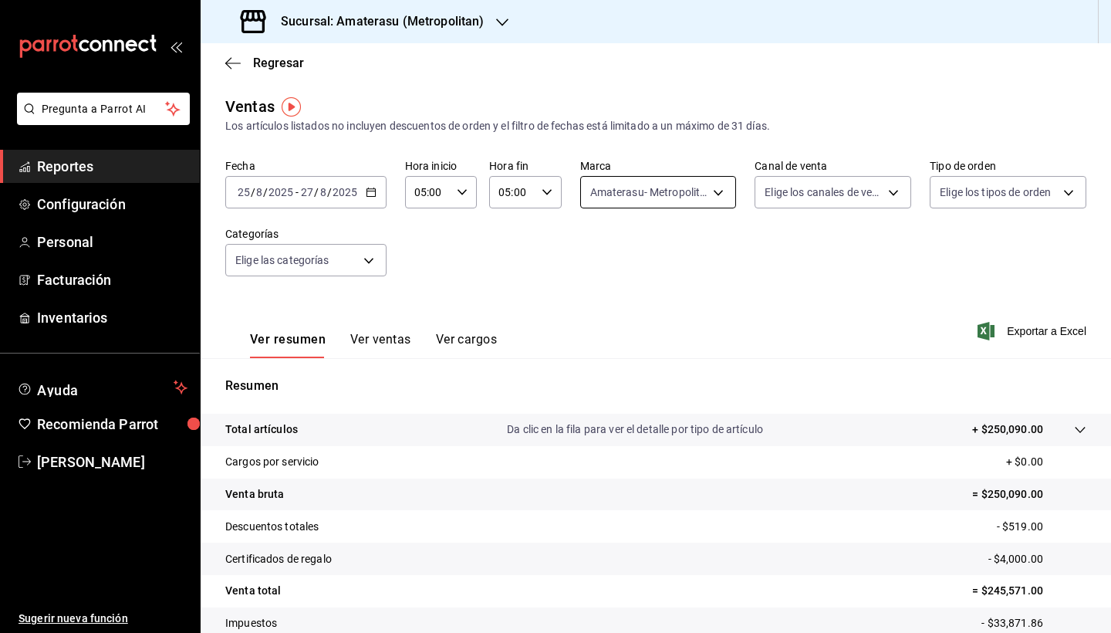
click at [707, 183] on body "Pregunta a Parrot AI Reportes Configuración Personal Facturación Inventarios Ay…" at bounding box center [555, 316] width 1111 height 633
click at [592, 256] on input "checkbox" at bounding box center [593, 252] width 14 height 14
checkbox input "true"
type input "e4cd7fcb-d45b-43ae-a99f-ad4ccfcd9032,f3afaab8-8c3d-4e49-a299-af9bdf6027b2"
checkbox input "true"
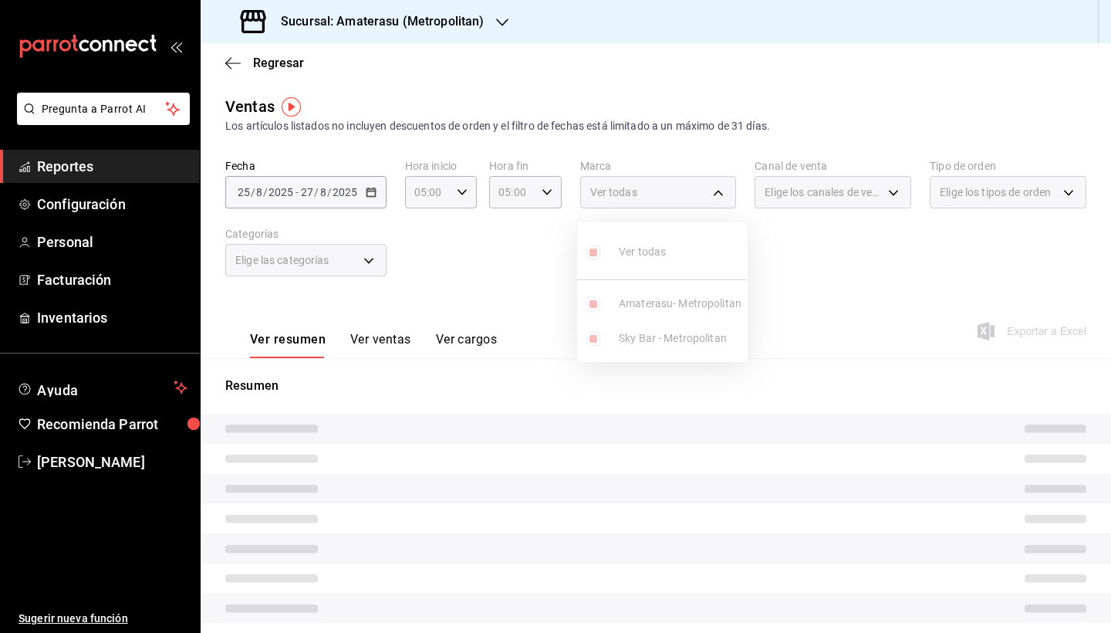
click at [793, 435] on div at bounding box center [555, 316] width 1111 height 633
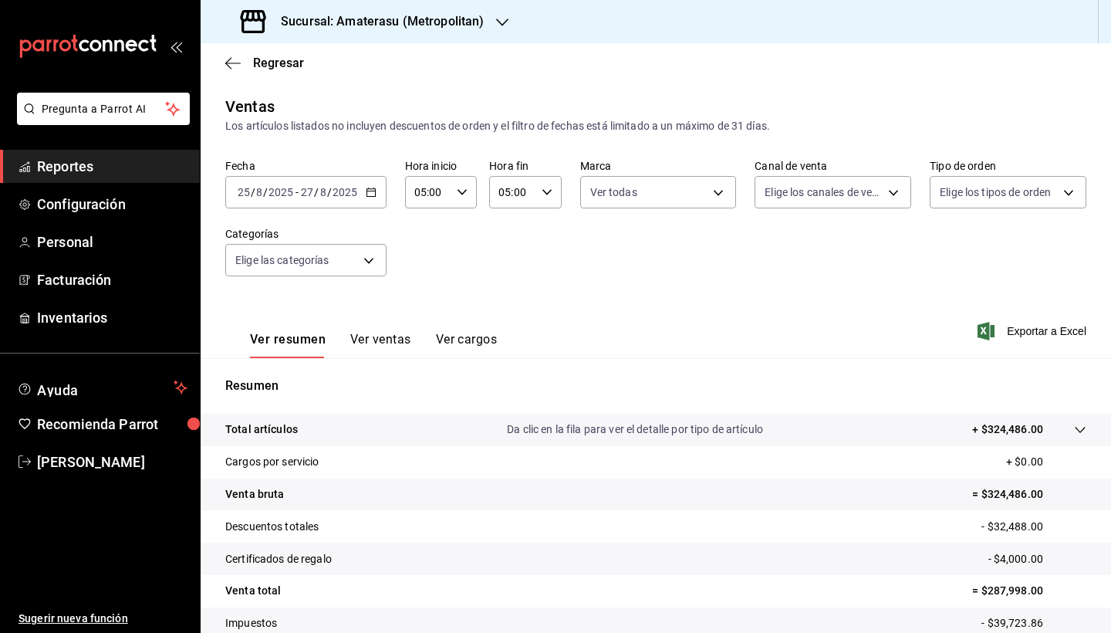
scroll to position [106, 0]
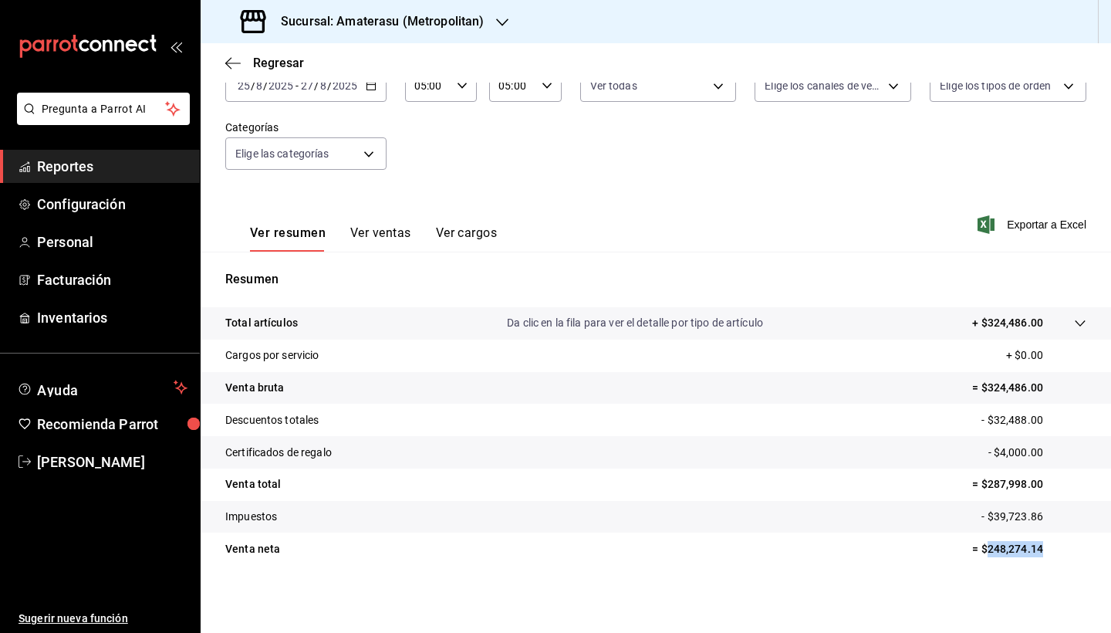
drag, startPoint x: 992, startPoint y: 552, endPoint x: 1076, endPoint y: 554, distance: 84.1
click at [1077, 554] on tr "Venta neta = $248,274.14" at bounding box center [656, 548] width 910 height 32
copy p "248,274.14"
